Goal: Task Accomplishment & Management: Manage account settings

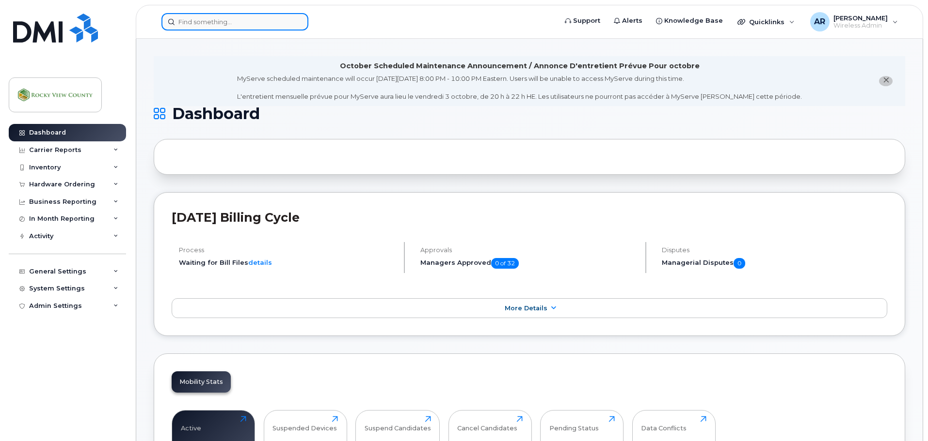
click at [203, 25] on input at bounding box center [234, 21] width 147 height 17
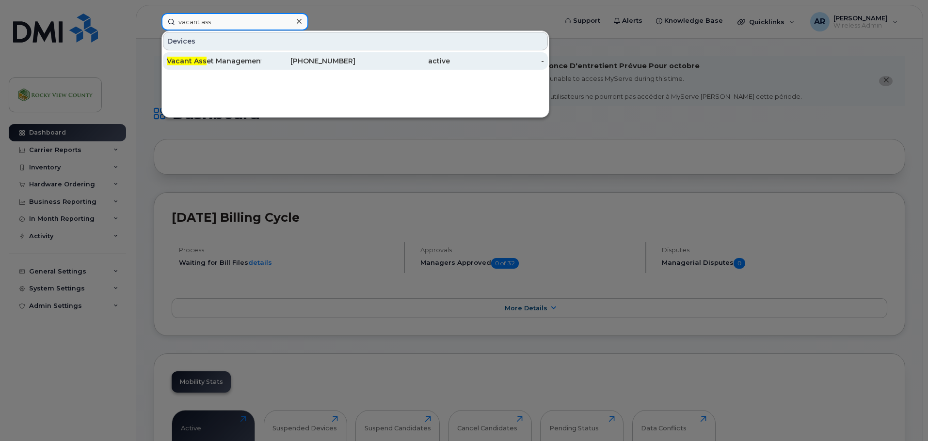
type input "vacant ass"
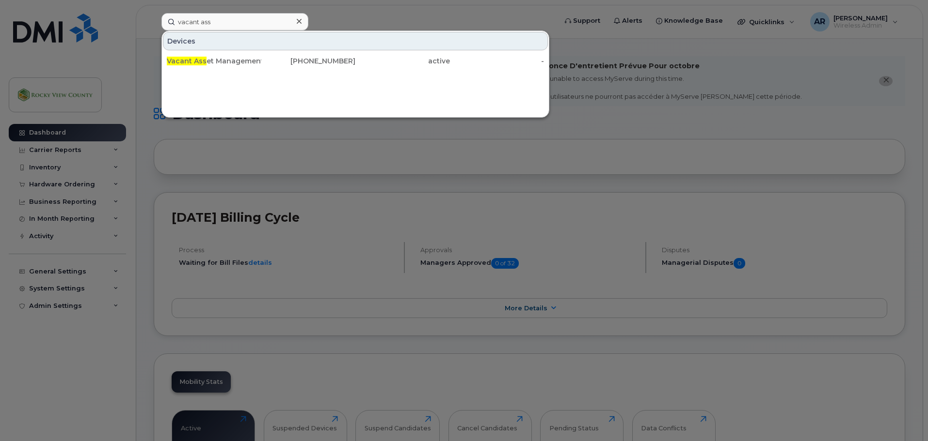
drag, startPoint x: 217, startPoint y: 58, endPoint x: 249, endPoint y: 87, distance: 42.9
click at [217, 58] on div "Vacant Ass et Management" at bounding box center [214, 61] width 94 height 10
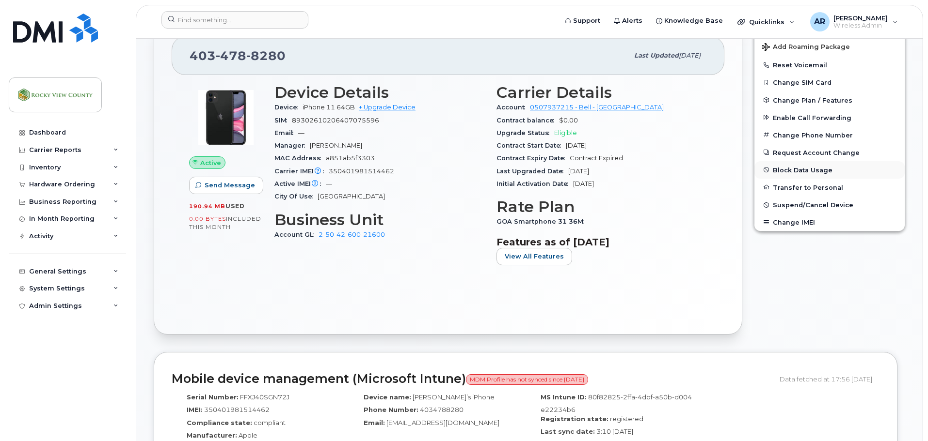
scroll to position [145, 0]
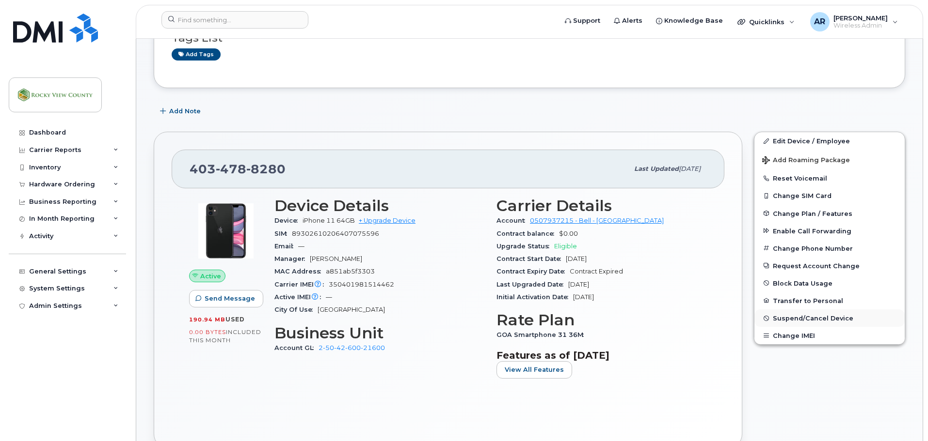
click at [798, 320] on span "Suspend/Cancel Device" at bounding box center [812, 318] width 80 height 7
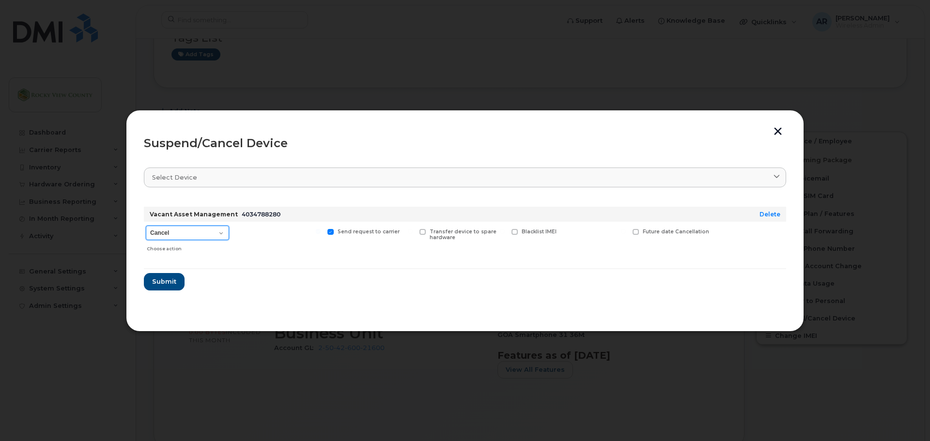
click at [204, 234] on select "Cancel Suspend - Extend Suspension Suspend - Reduced Rate Suspend - Full Rate S…" at bounding box center [187, 233] width 83 height 15
select select "[object Object]"
click at [146, 226] on select "Cancel Suspend - Extend Suspension Suspend - Reduced Rate Suspend - Full Rate S…" at bounding box center [187, 233] width 83 height 15
click at [164, 284] on span "Submit" at bounding box center [164, 281] width 24 height 9
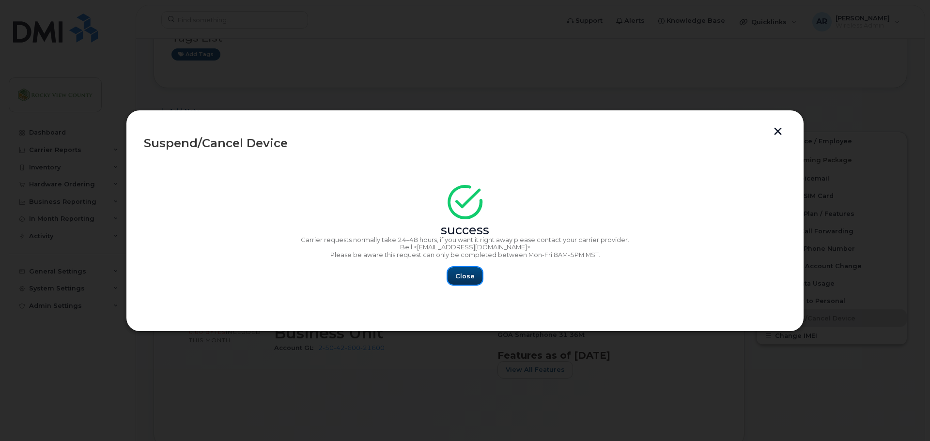
click at [455, 272] on button "Close" at bounding box center [465, 276] width 35 height 17
